Goal: Transaction & Acquisition: Purchase product/service

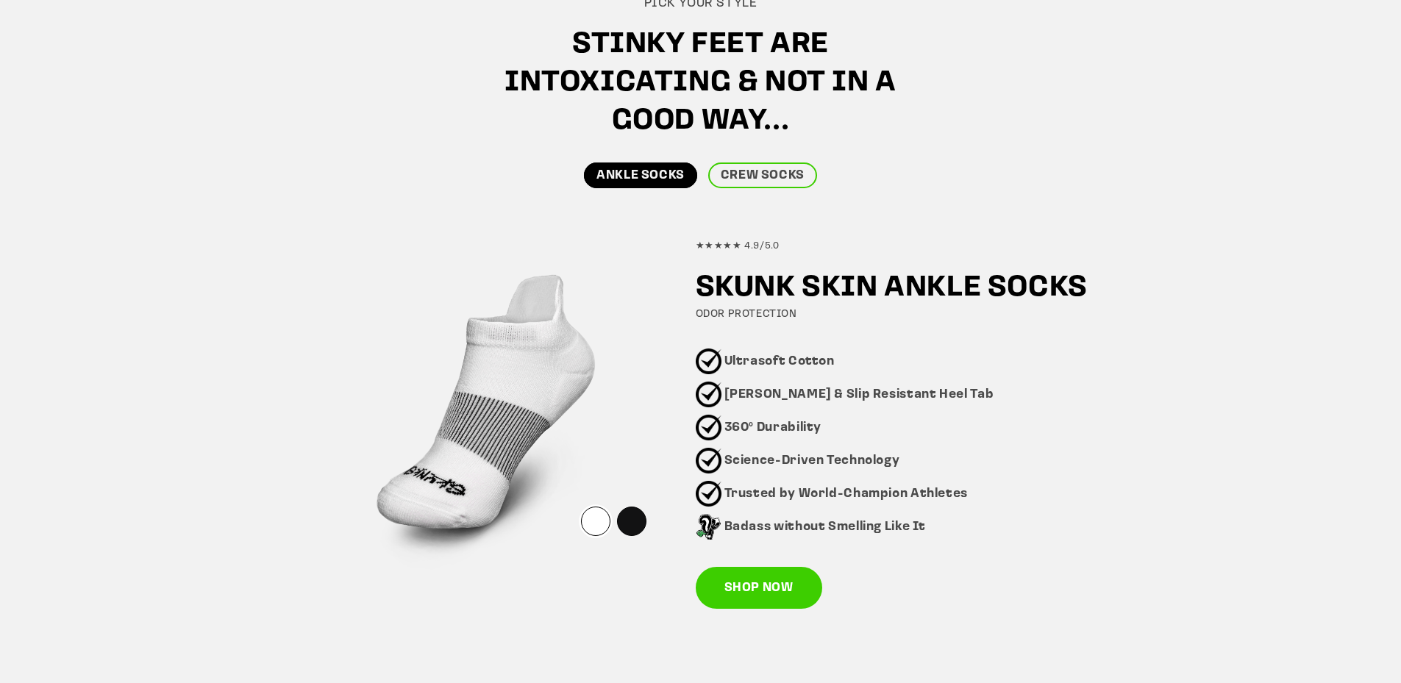
scroll to position [809, 0]
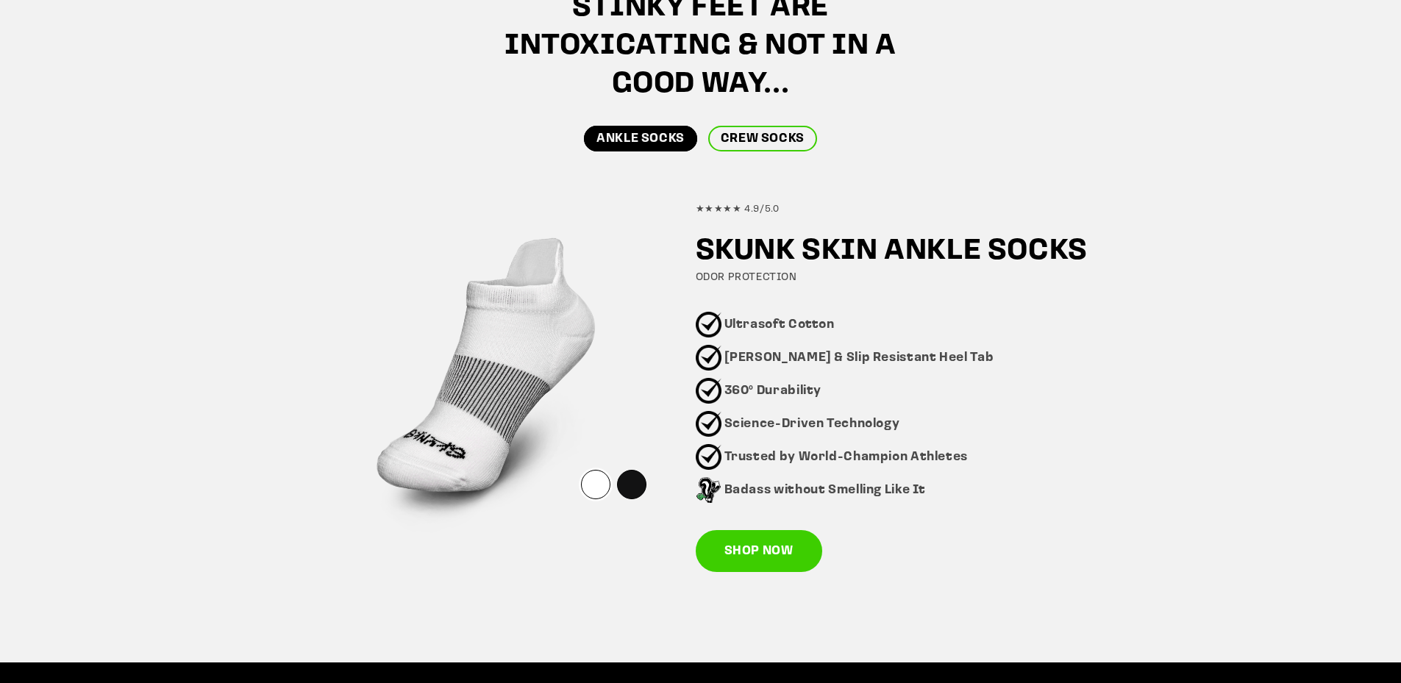
click at [782, 128] on link "CREW SOCKS" at bounding box center [762, 139] width 109 height 26
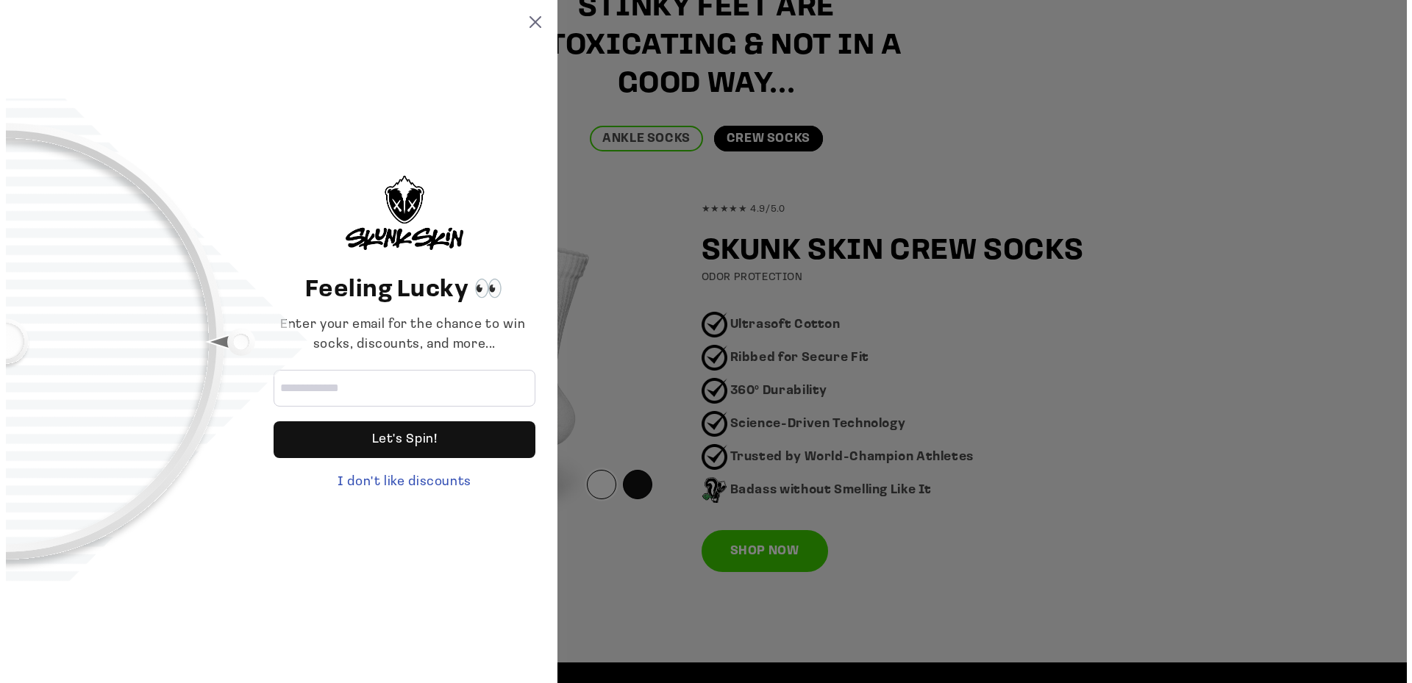
scroll to position [809, 0]
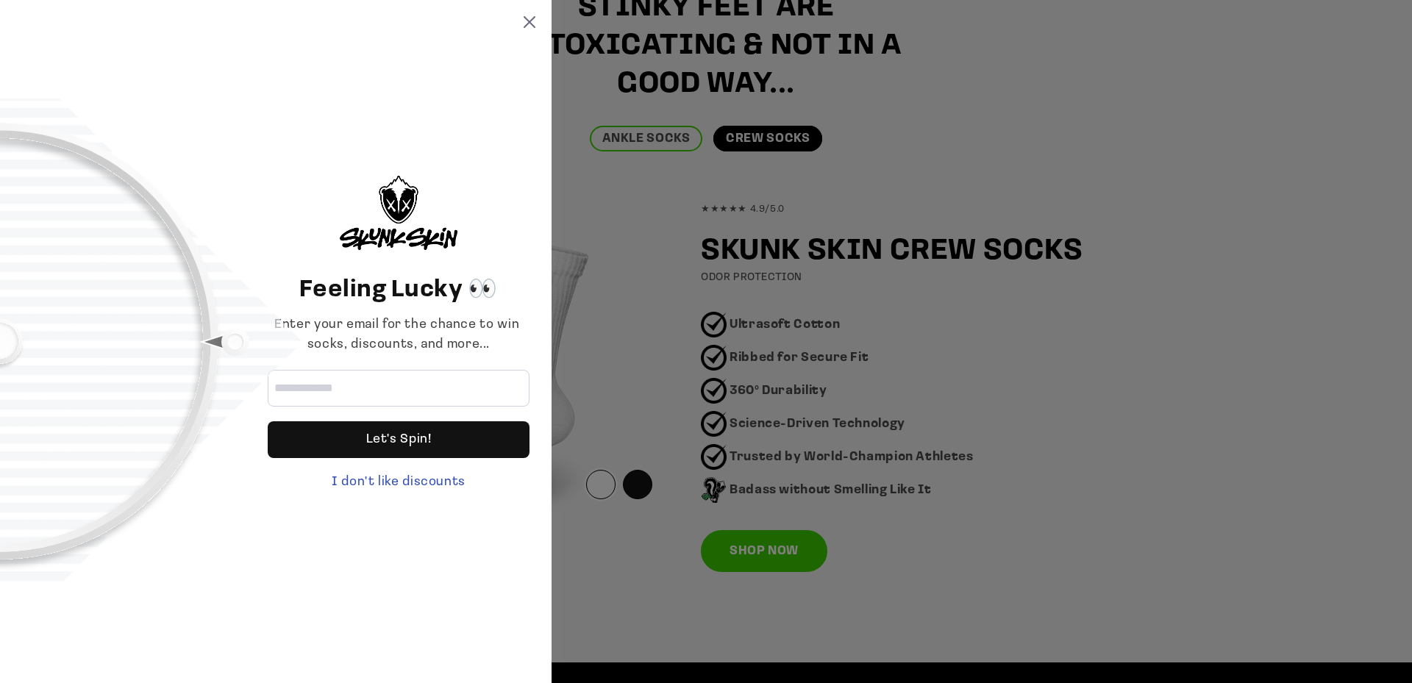
click at [635, 484] on div "Feeling Lucky 👀 Enter your email for the chance to win socks, discounts, and mo…" at bounding box center [706, 341] width 1412 height 683
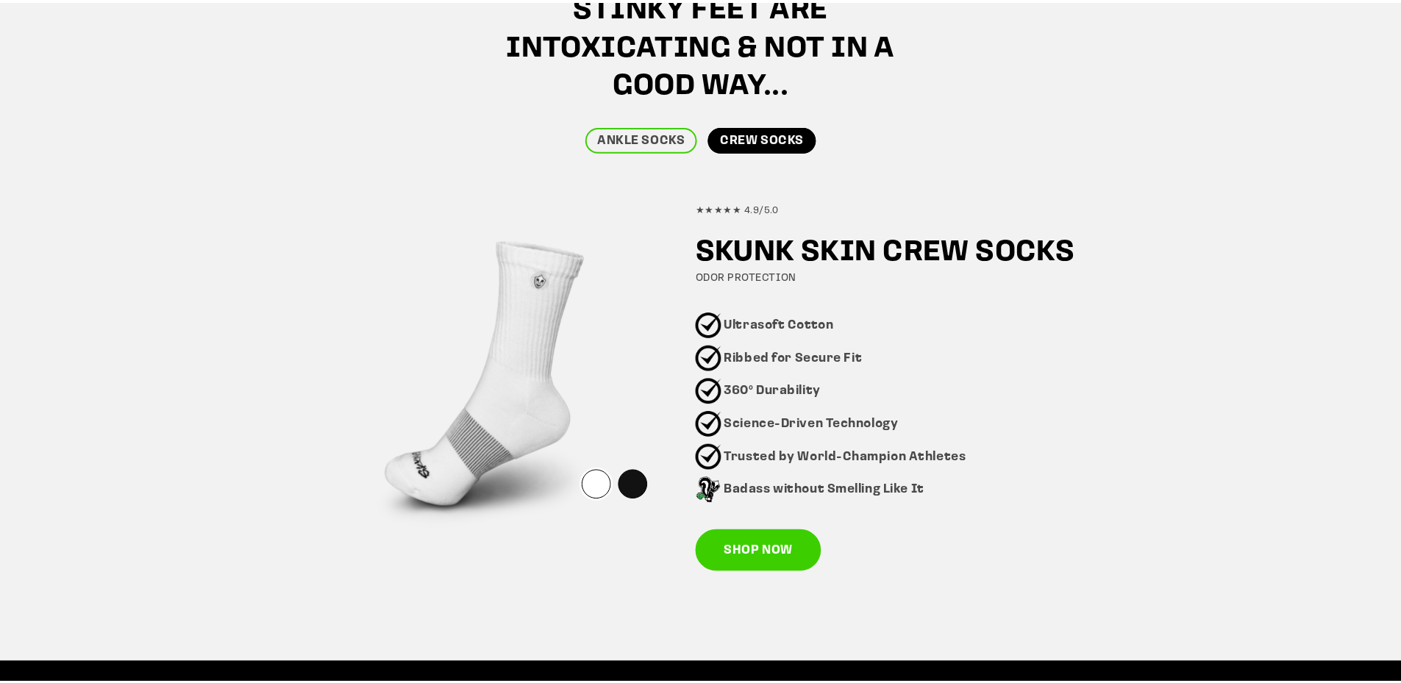
scroll to position [809, 0]
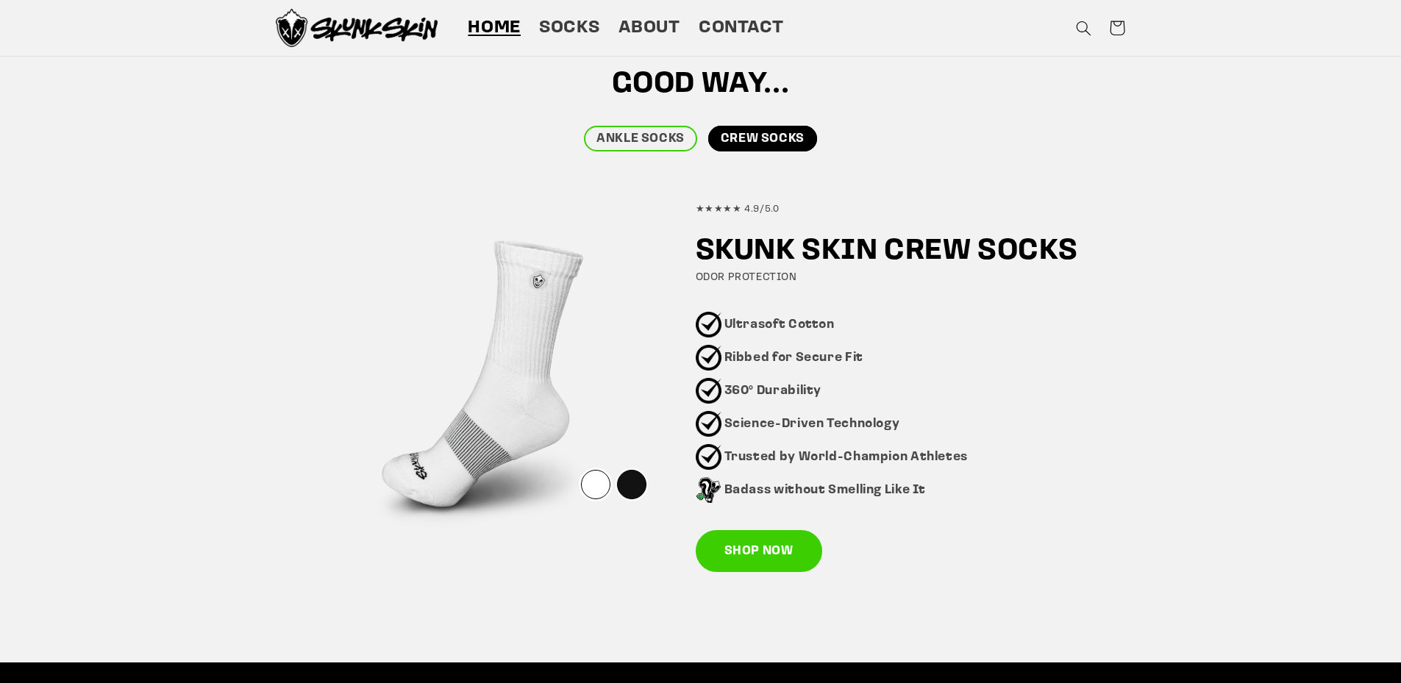
click at [635, 492] on div at bounding box center [631, 484] width 29 height 29
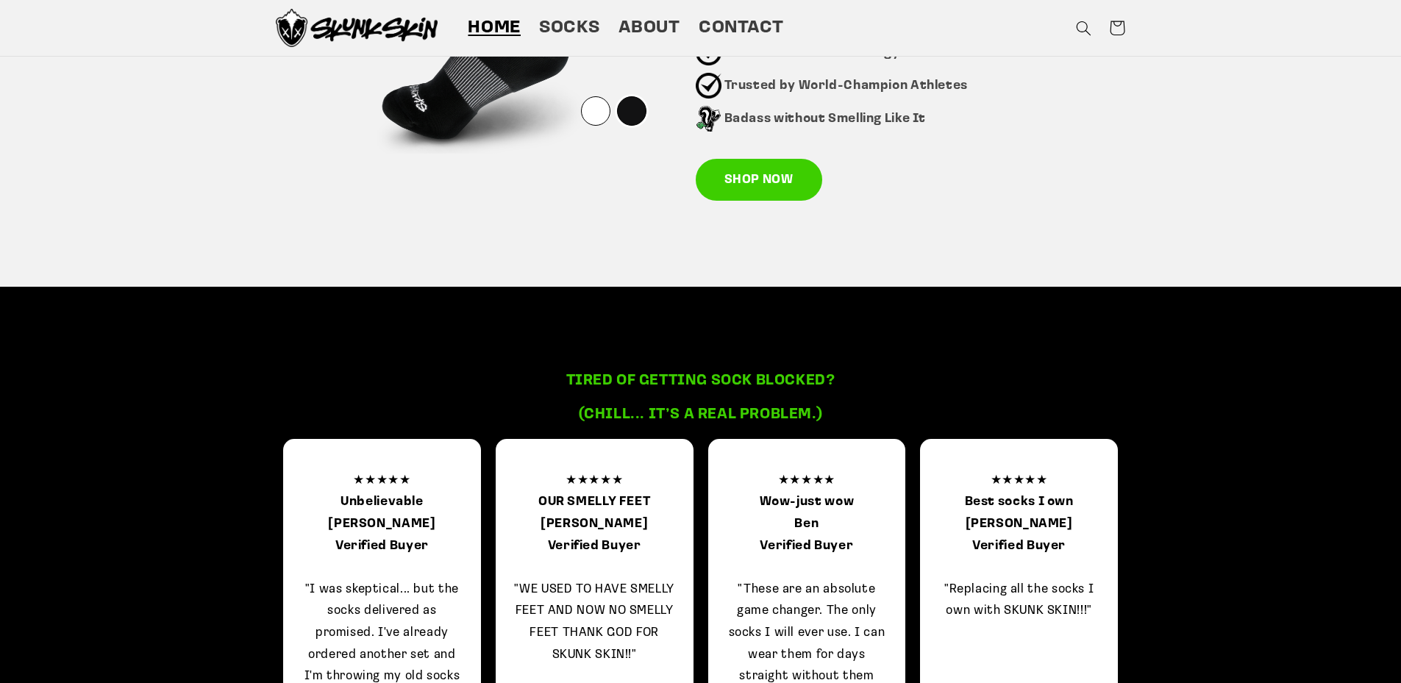
scroll to position [1103, 0]
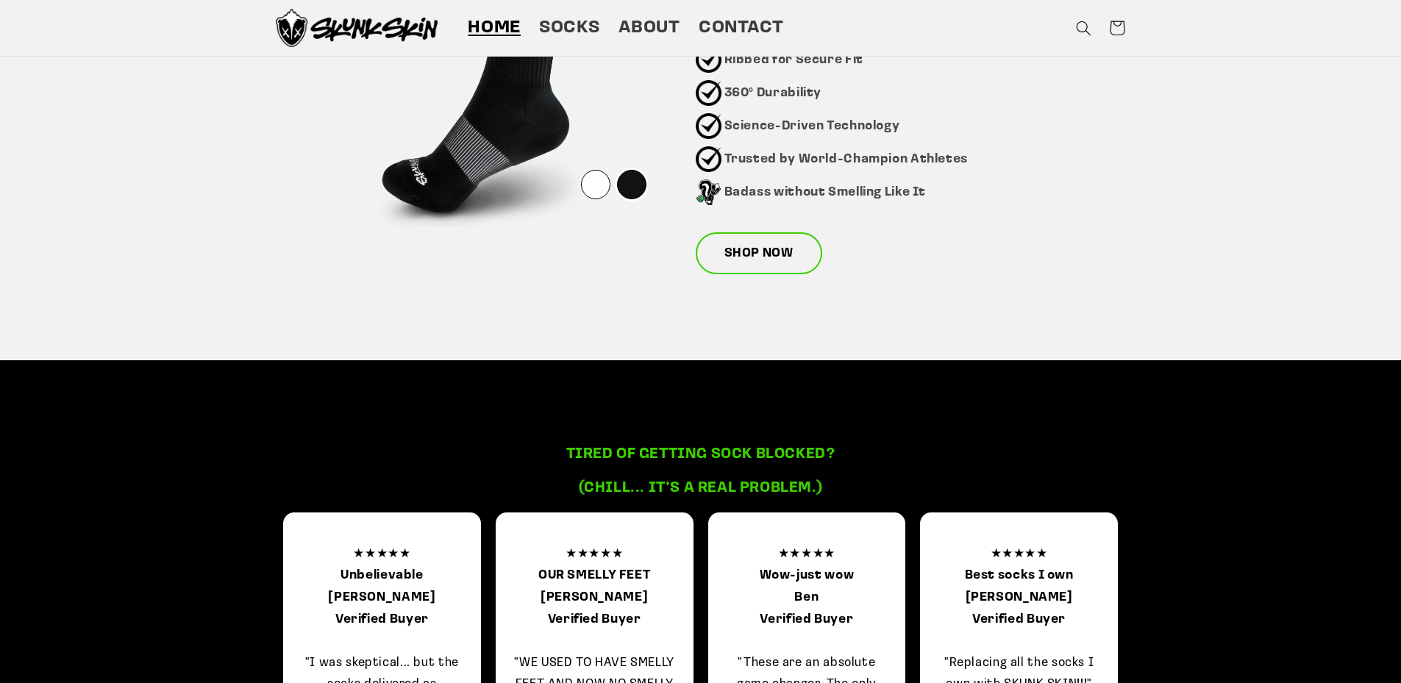
click at [758, 262] on link "SHOP NOW" at bounding box center [759, 253] width 126 height 43
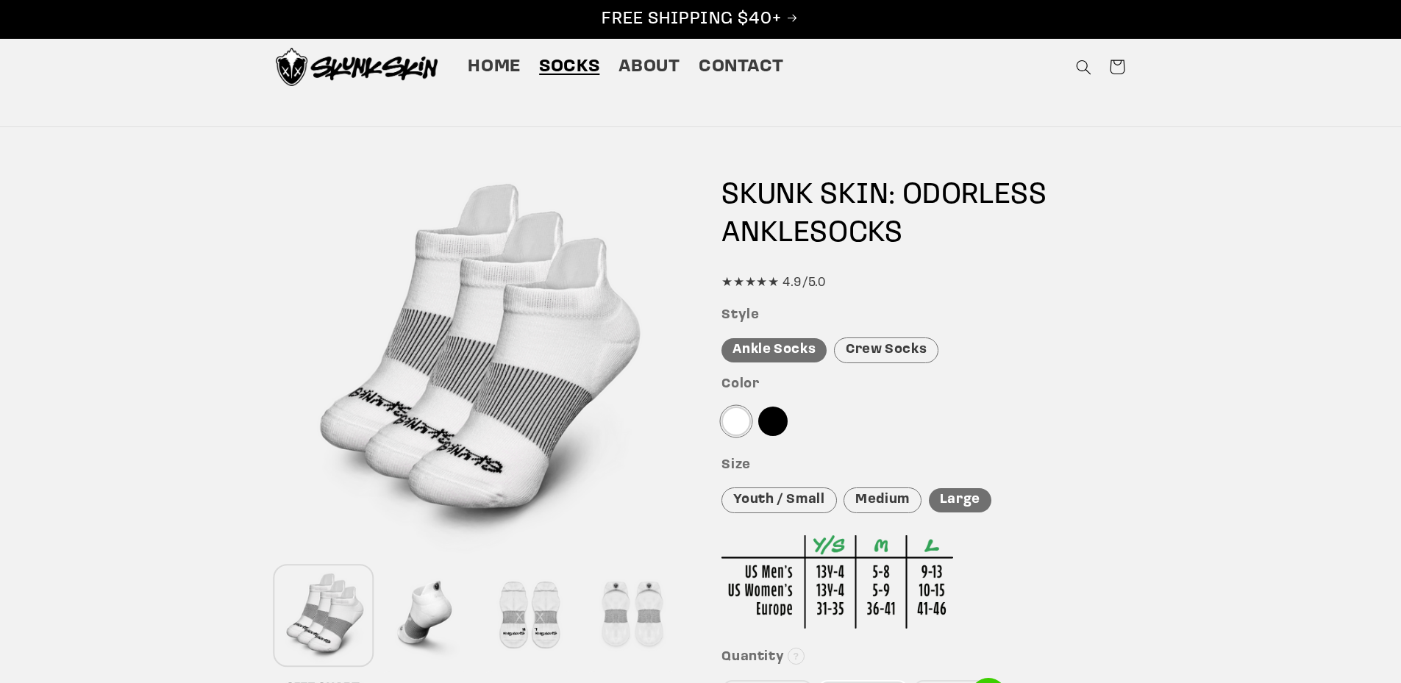
click at [859, 350] on div "Crew Socks" at bounding box center [886, 350] width 104 height 26
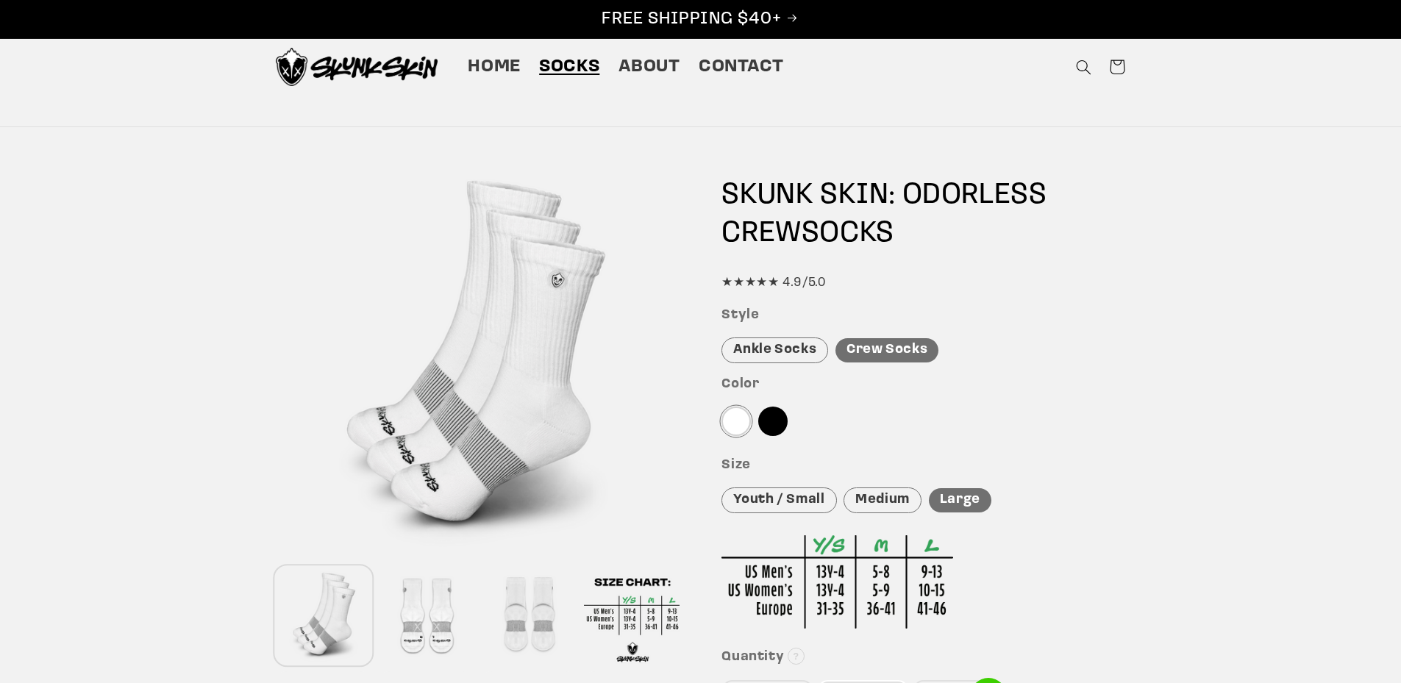
click at [768, 426] on div at bounding box center [772, 421] width 29 height 29
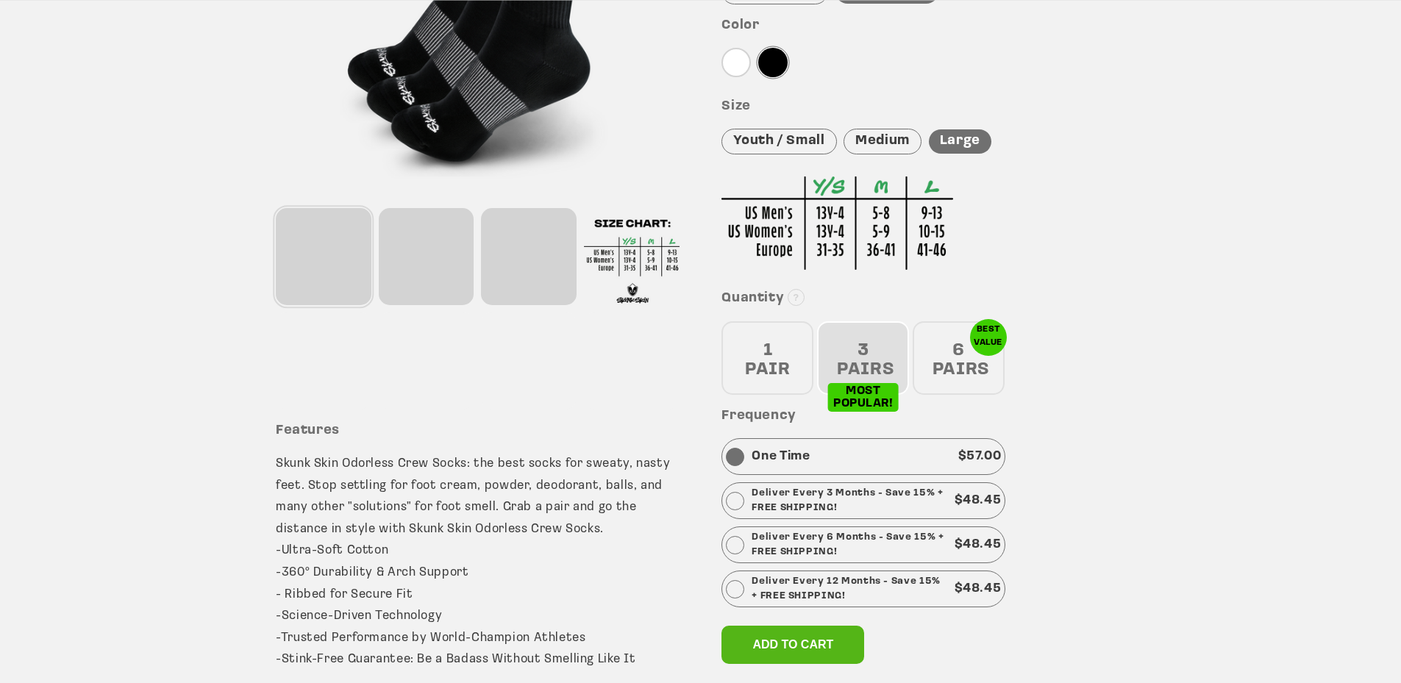
scroll to position [441, 0]
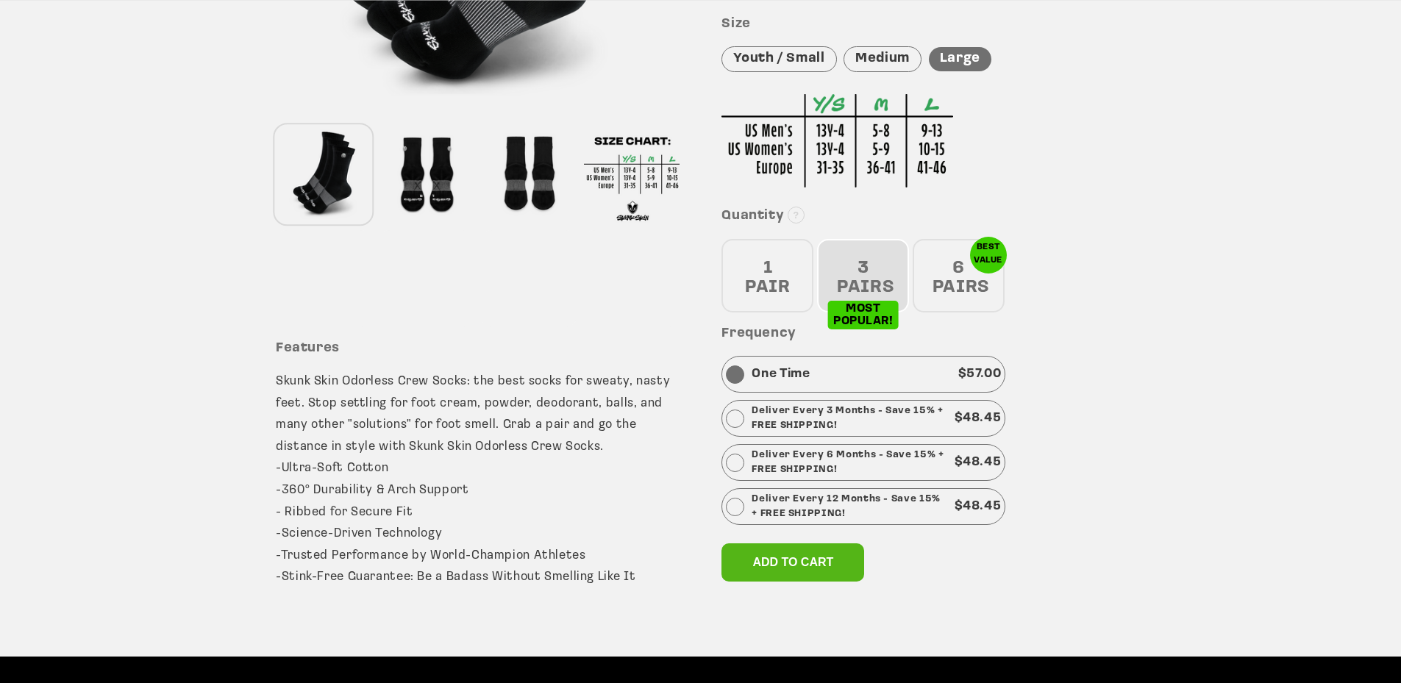
click at [949, 282] on div "6 PAIRS" at bounding box center [958, 276] width 92 height 74
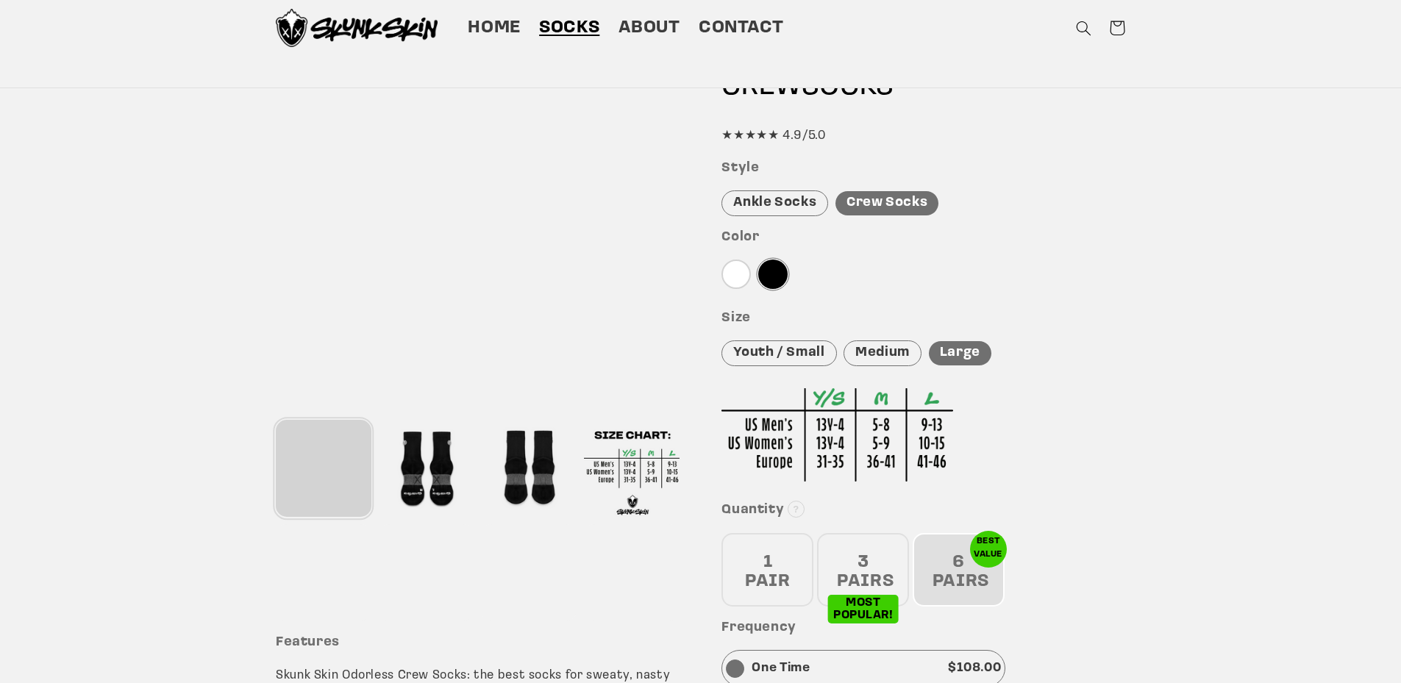
scroll to position [74, 0]
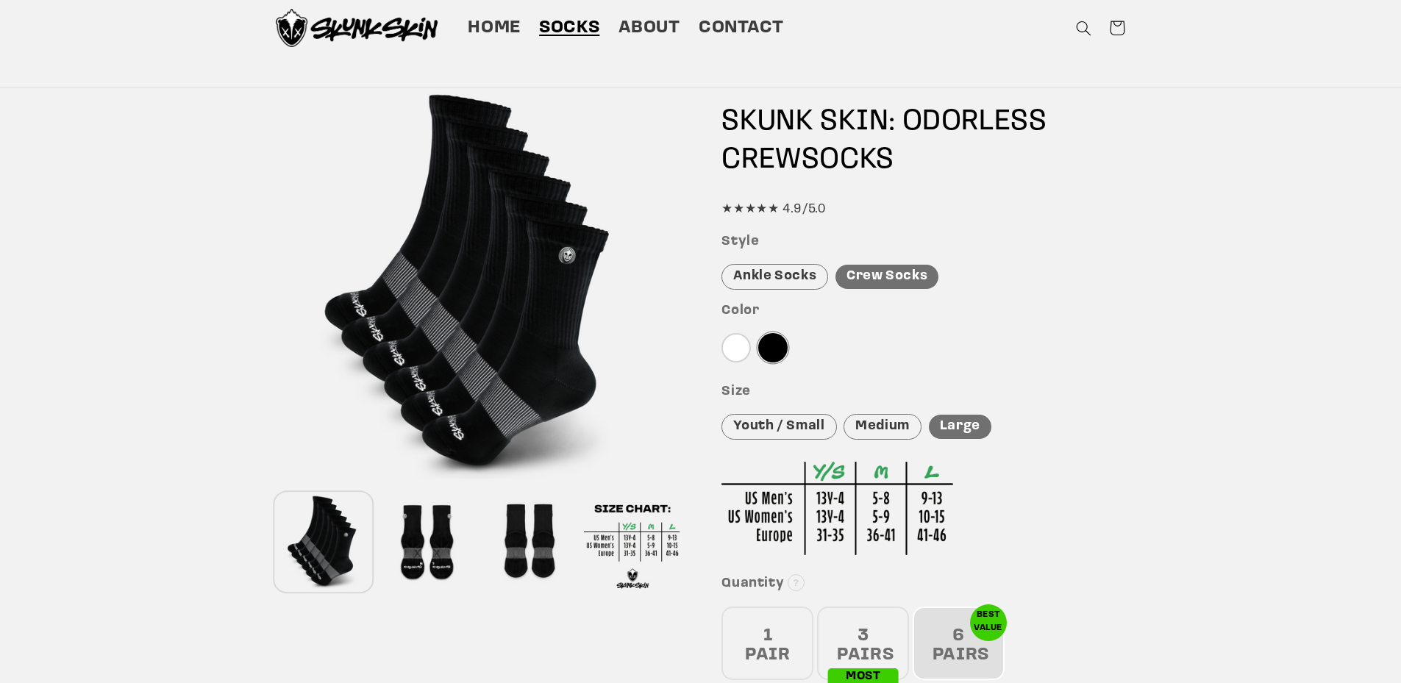
click at [573, 263] on div at bounding box center [478, 285] width 404 height 404
click at [564, 260] on div at bounding box center [478, 285] width 404 height 404
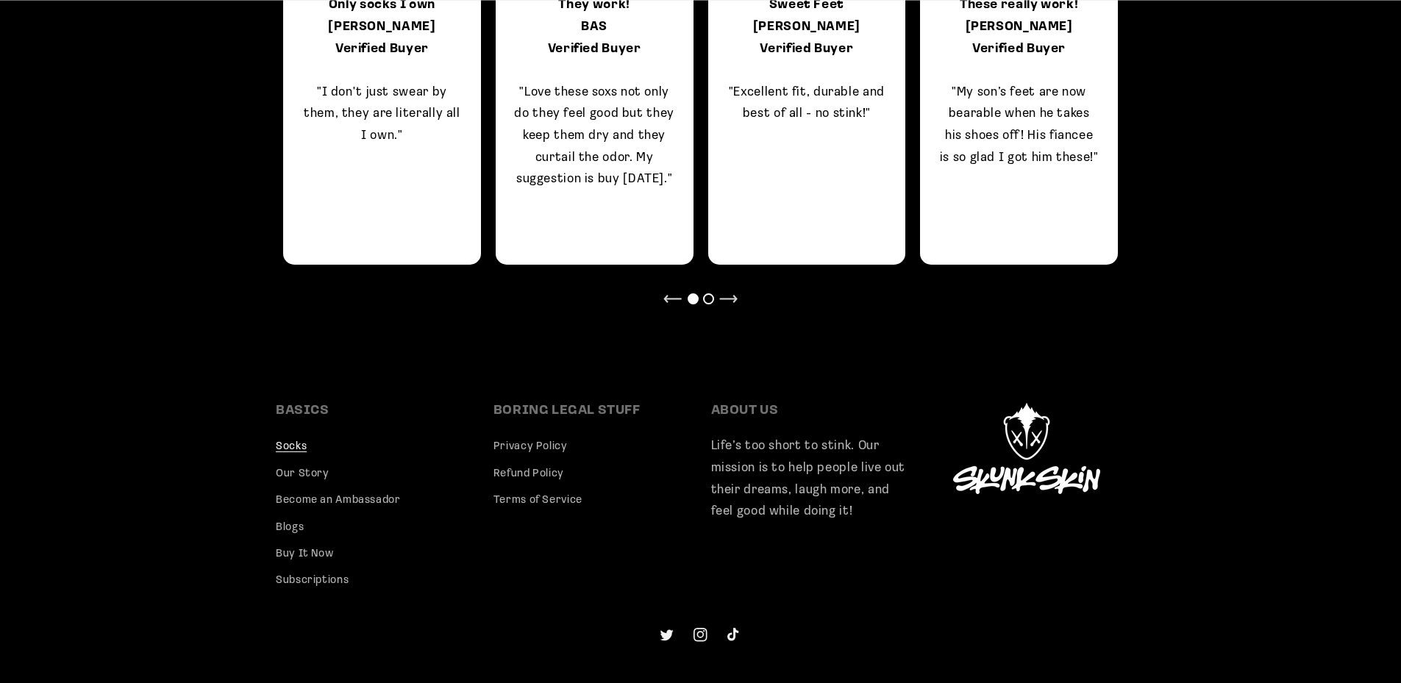
scroll to position [1381, 0]
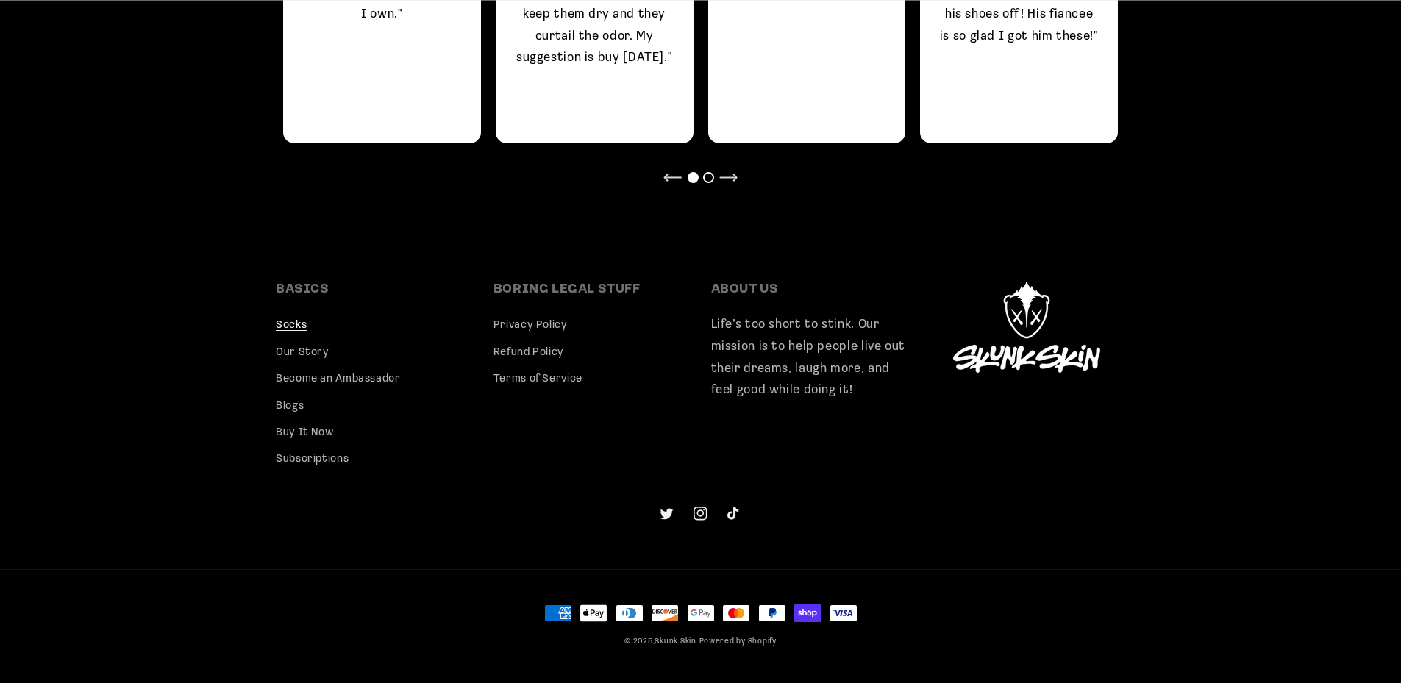
click at [1021, 362] on img at bounding box center [1026, 327] width 147 height 91
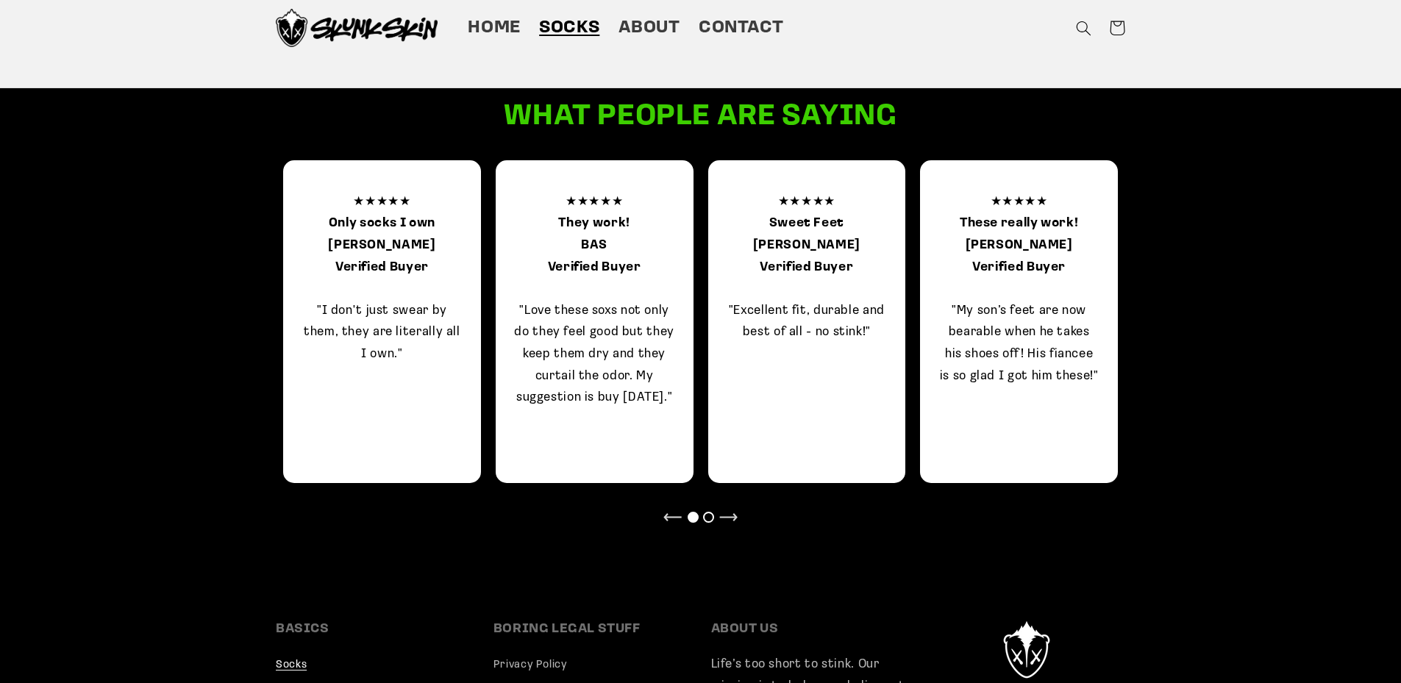
scroll to position [1014, 0]
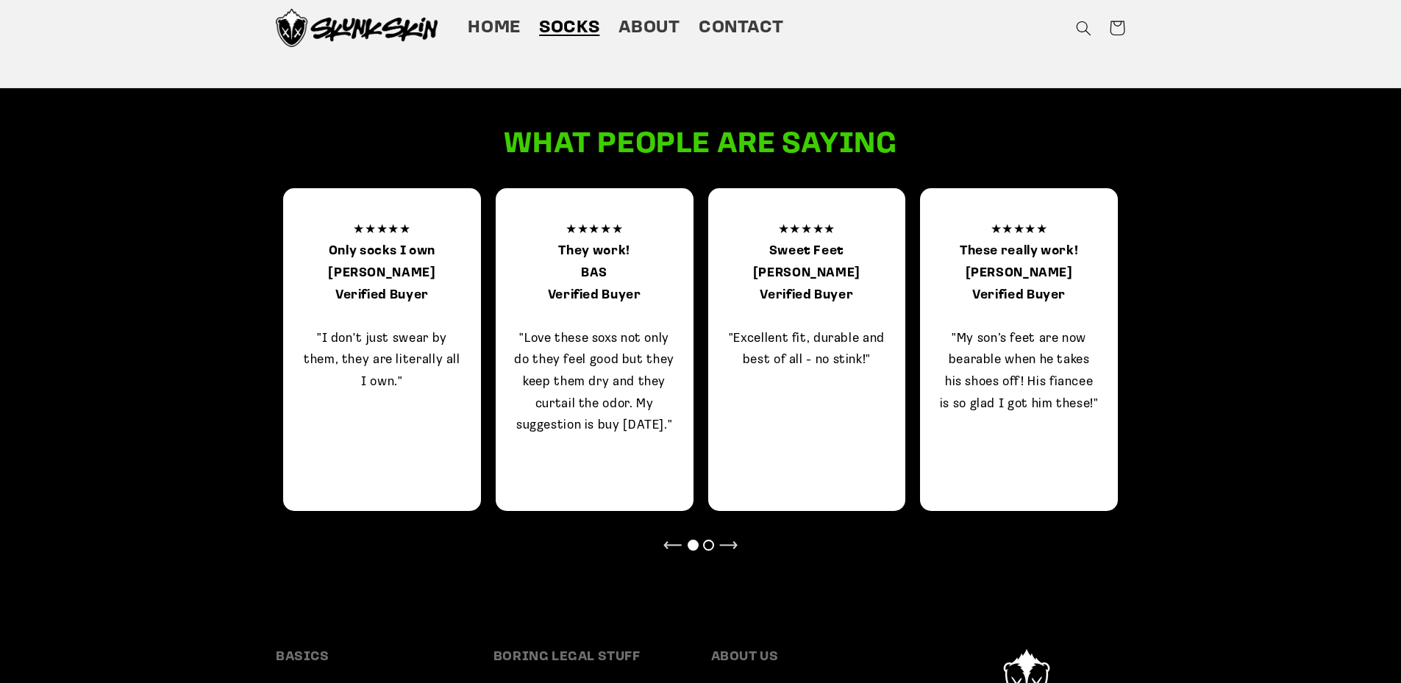
click at [729, 543] on div at bounding box center [728, 547] width 18 height 12
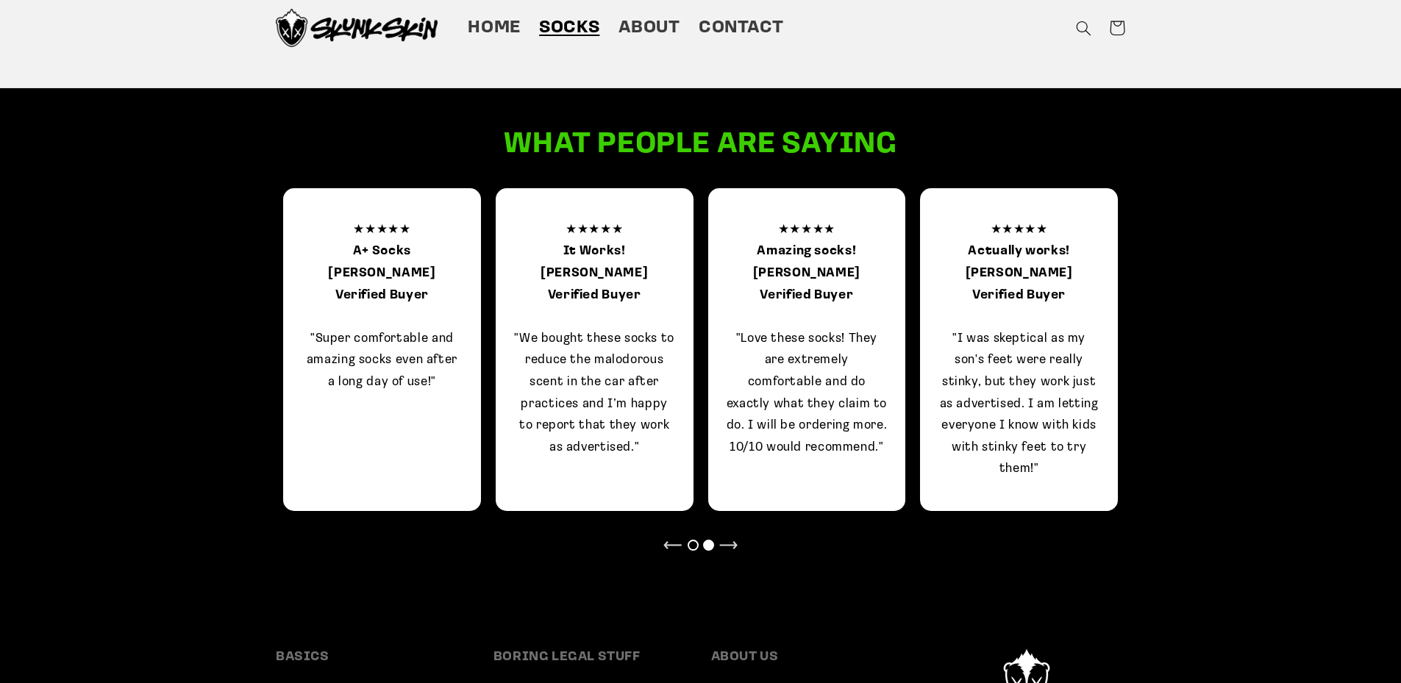
click at [729, 543] on div at bounding box center [728, 547] width 18 height 12
click at [740, 532] on div "What people are saying ★★★★★ Only socks I own Brandon R. Verified Buyer "I don'…" at bounding box center [700, 359] width 926 height 467
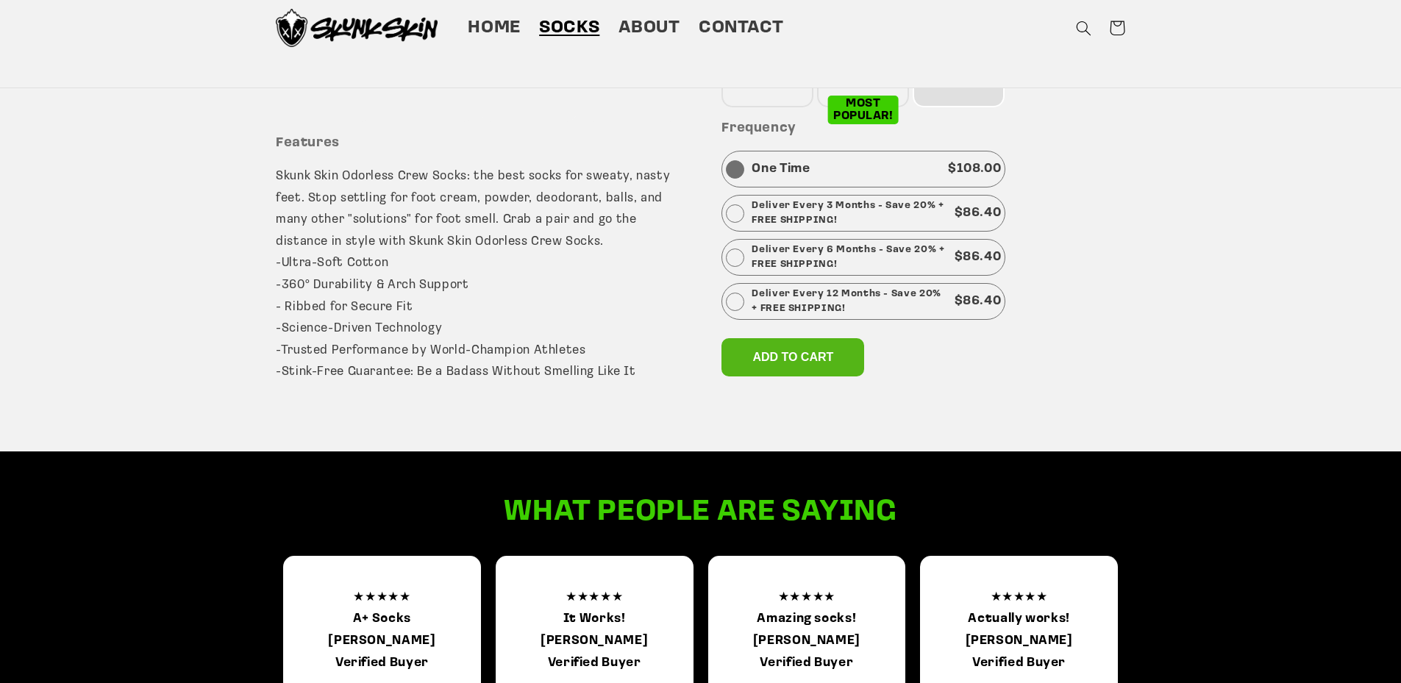
scroll to position [573, 0]
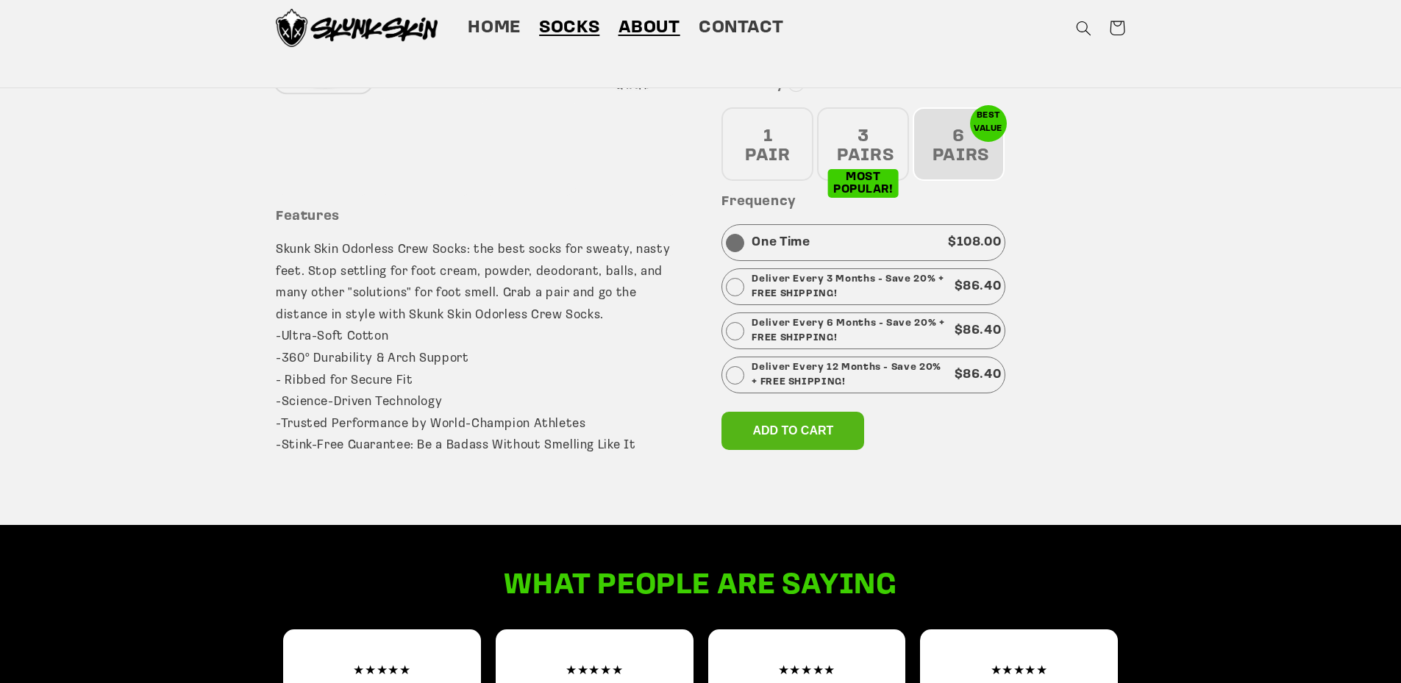
click at [644, 30] on span "About" at bounding box center [649, 28] width 62 height 23
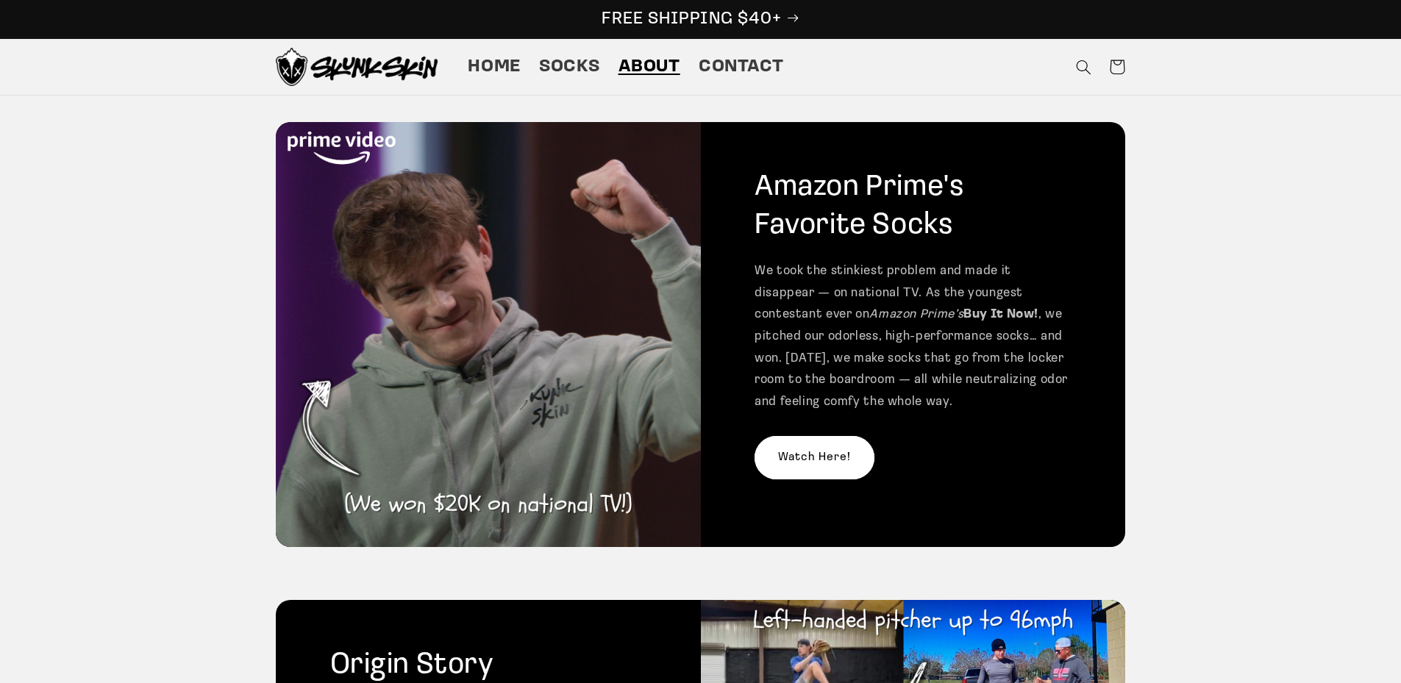
click at [796, 17] on p "FREE SHIPPING $40+" at bounding box center [700, 19] width 1370 height 23
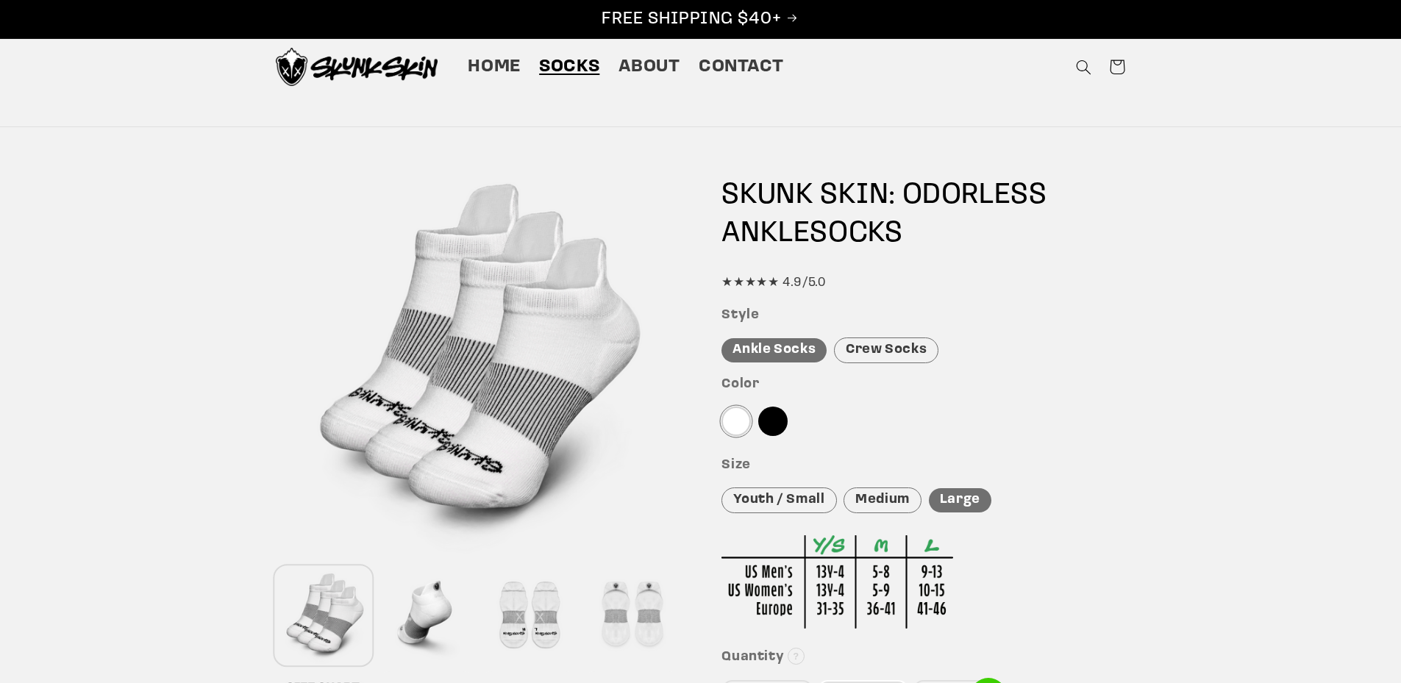
click at [878, 350] on div "Crew Socks" at bounding box center [886, 350] width 104 height 26
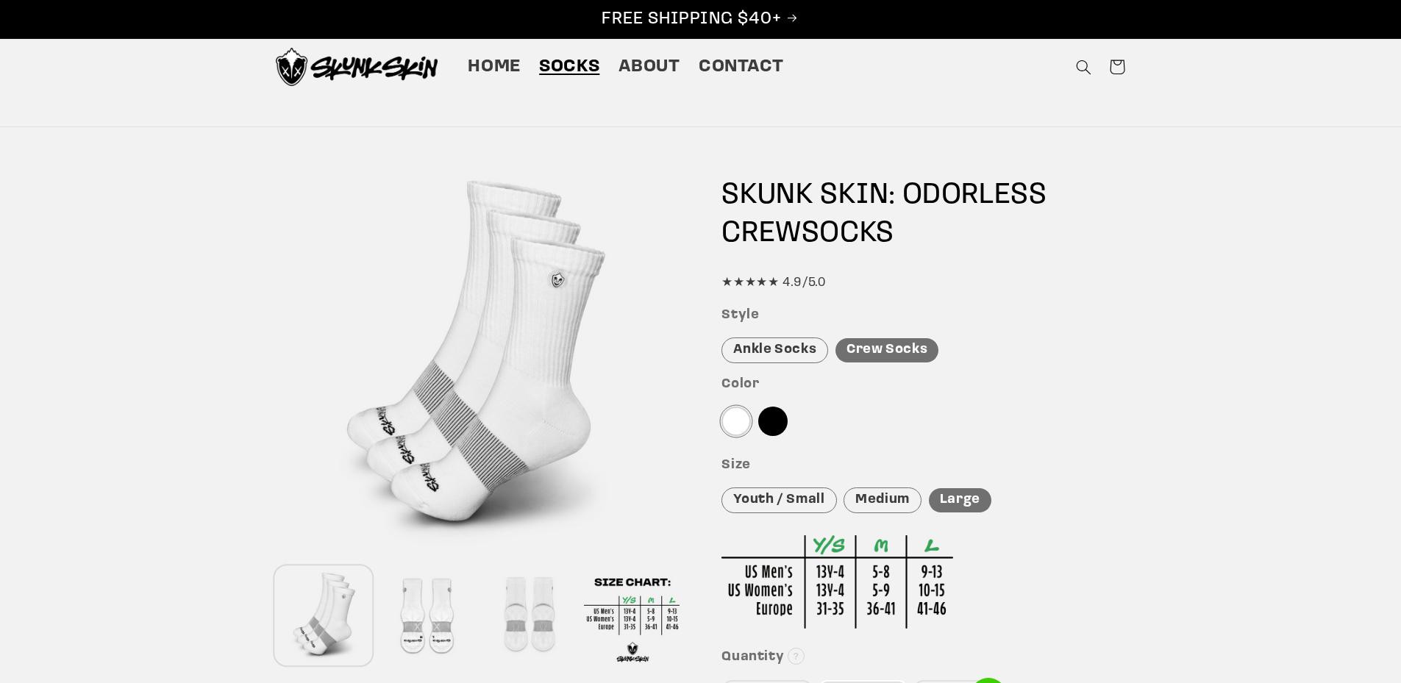
click at [772, 416] on div at bounding box center [772, 421] width 29 height 29
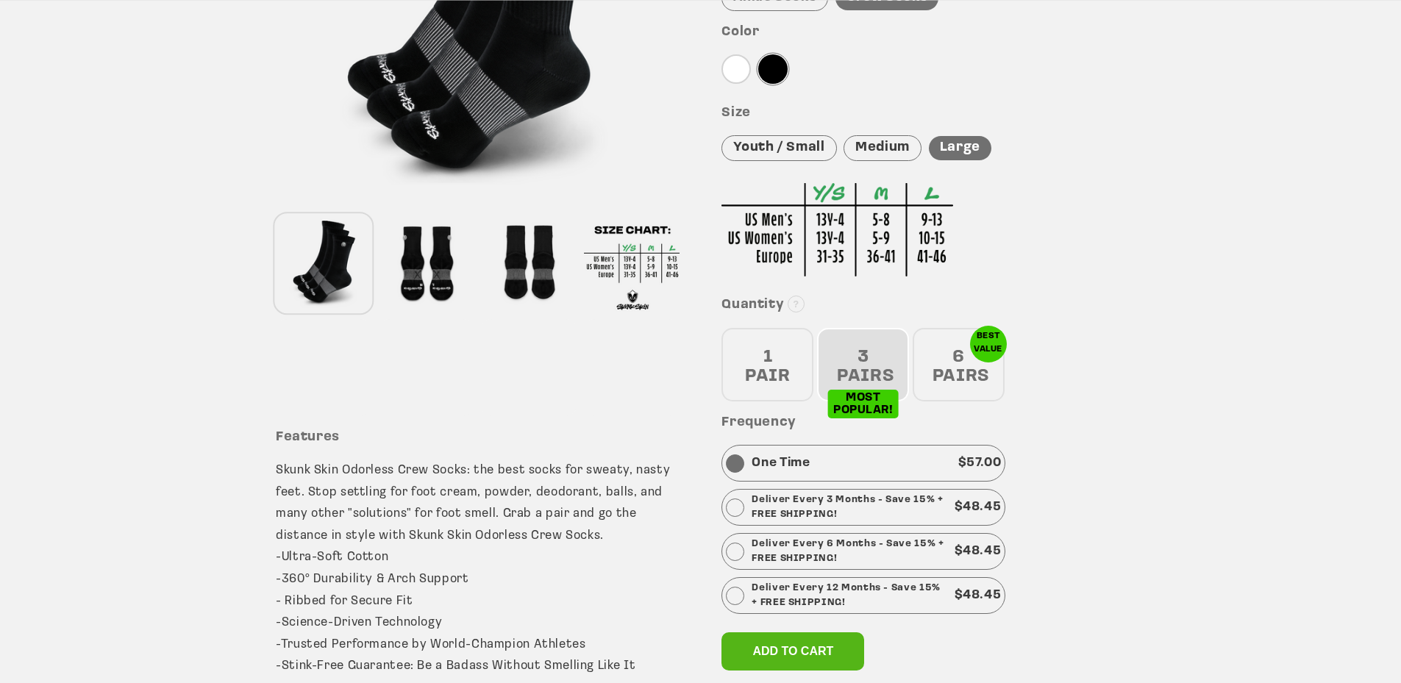
scroll to position [441, 0]
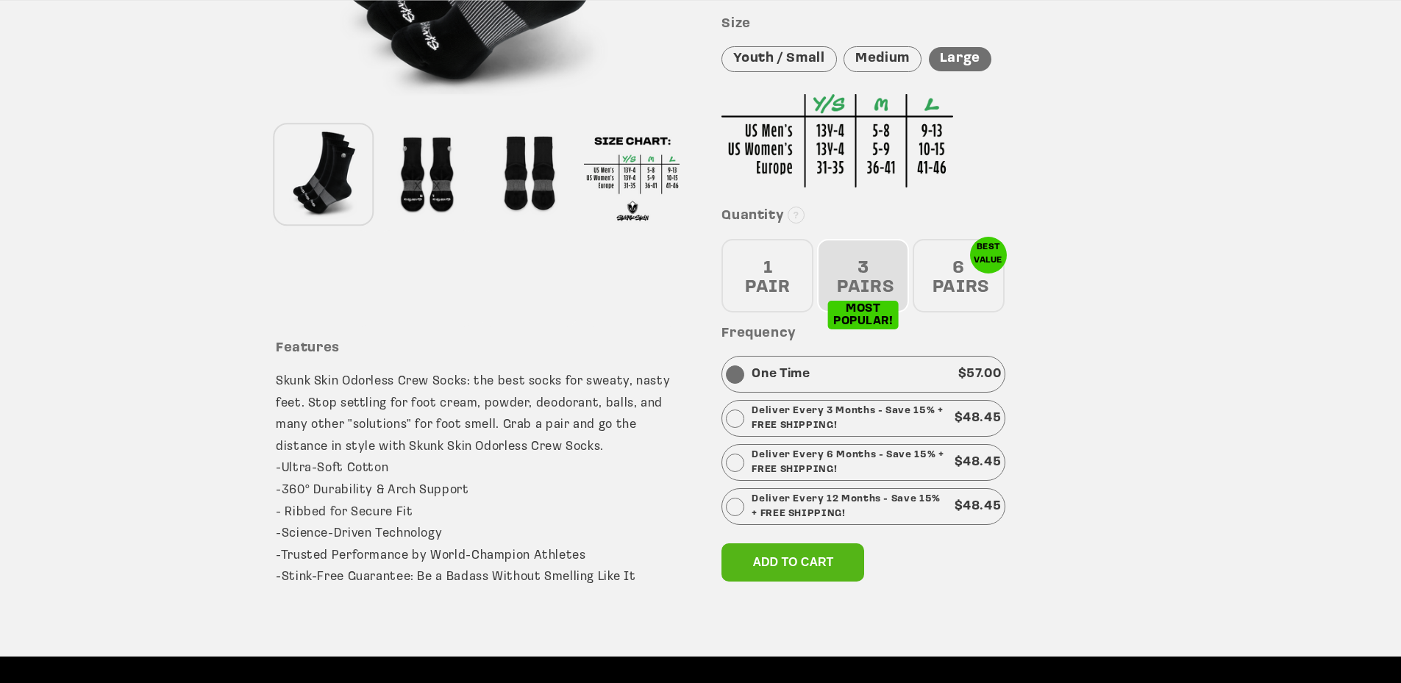
click at [959, 282] on div "6 PAIRS" at bounding box center [958, 276] width 92 height 74
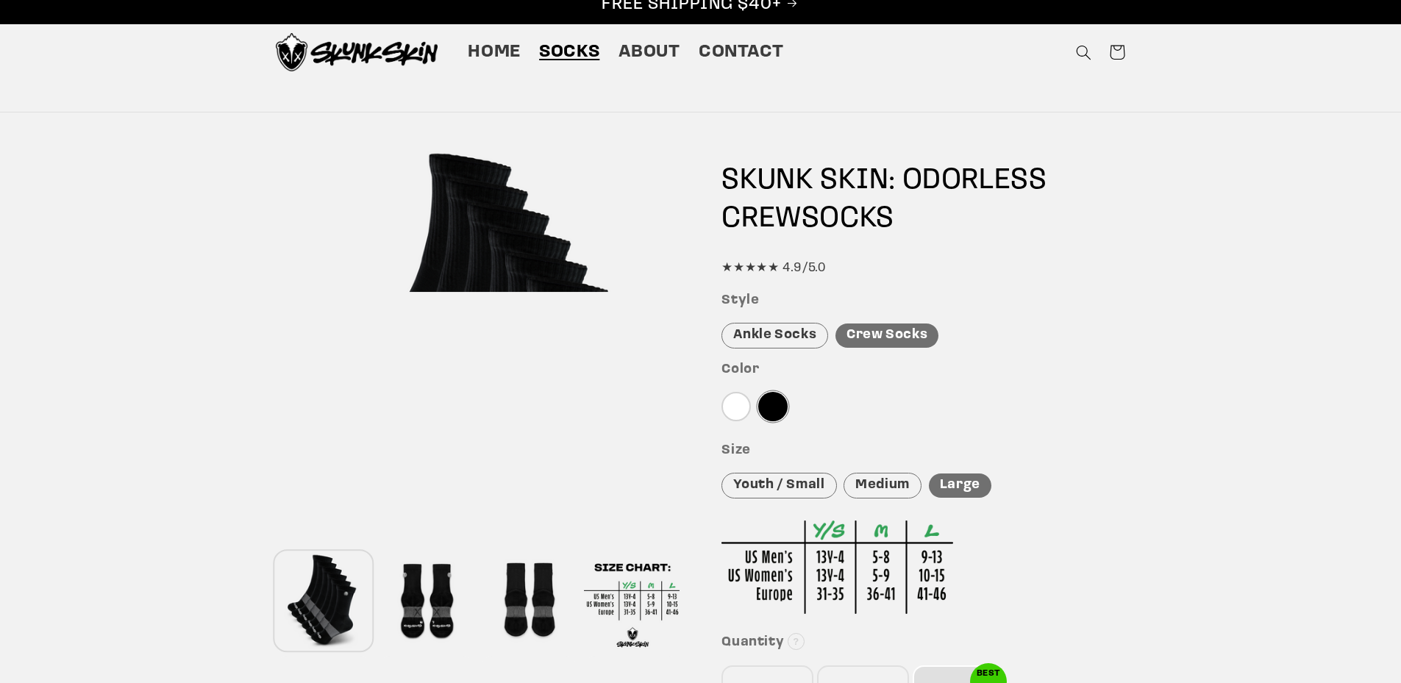
scroll to position [0, 0]
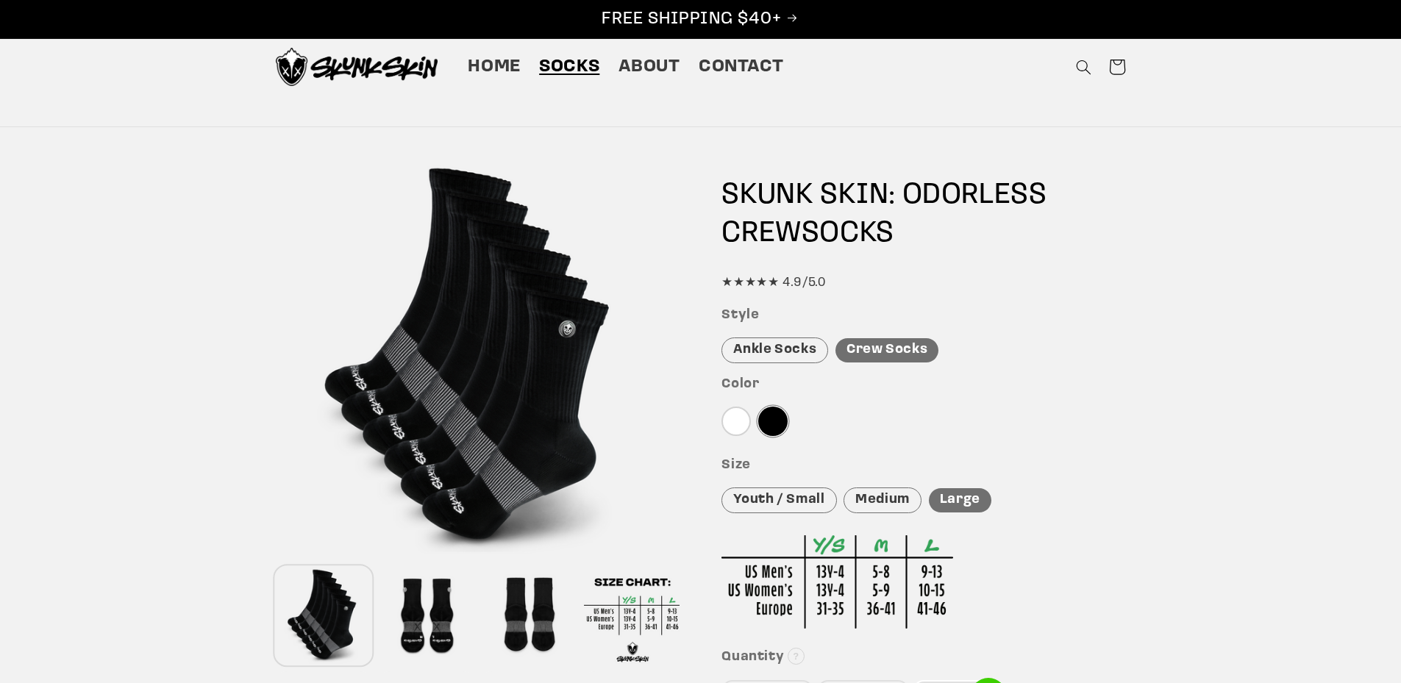
click at [1120, 65] on icon at bounding box center [1117, 67] width 36 height 36
